Goal: Information Seeking & Learning: Check status

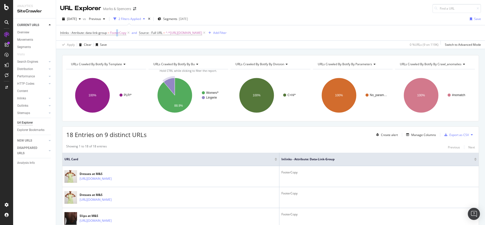
drag, startPoint x: 117, startPoint y: 33, endPoint x: 126, endPoint y: 41, distance: 12.0
click at [118, 35] on span "FooterCopy" at bounding box center [118, 32] width 16 height 7
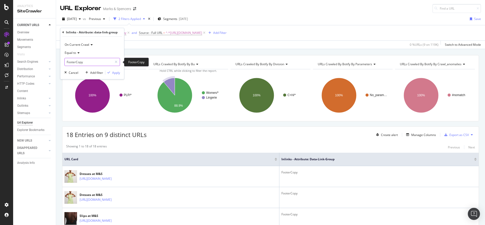
click at [101, 61] on input "FooterCopy" at bounding box center [89, 62] width 48 height 8
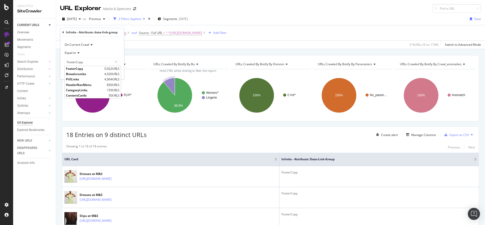
click at [187, 43] on div "Apply Clear Save 0 % URLs ( 9 on 119K ) Switch to Advanced Mode" at bounding box center [270, 44] width 429 height 8
